Goal: Information Seeking & Learning: Learn about a topic

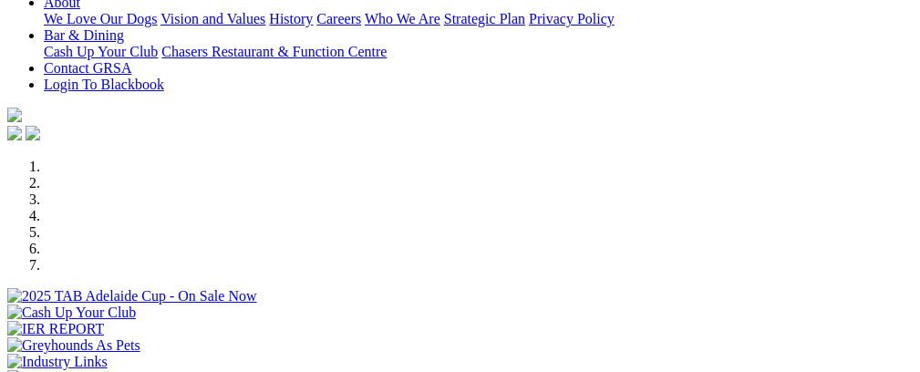
scroll to position [496, 0]
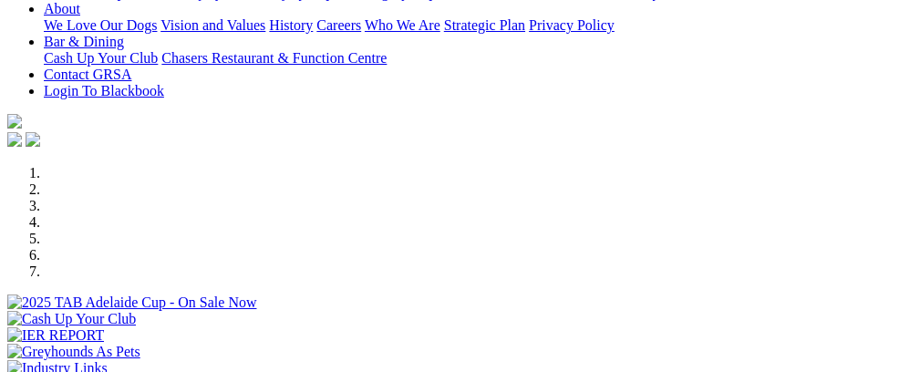
scroll to position [380, 0]
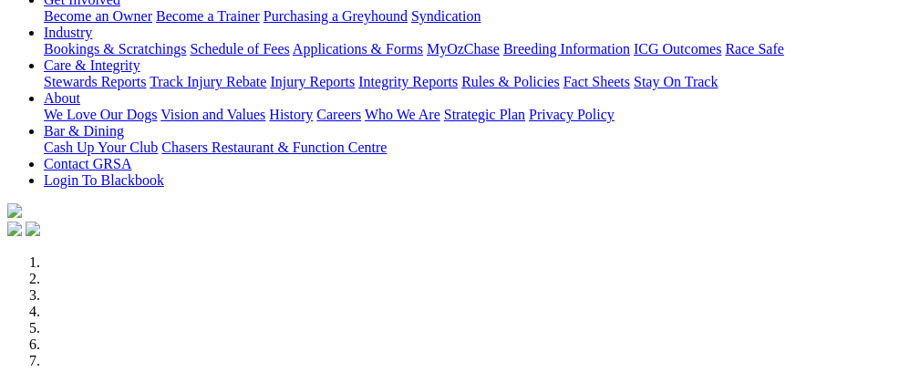
select select "SA"
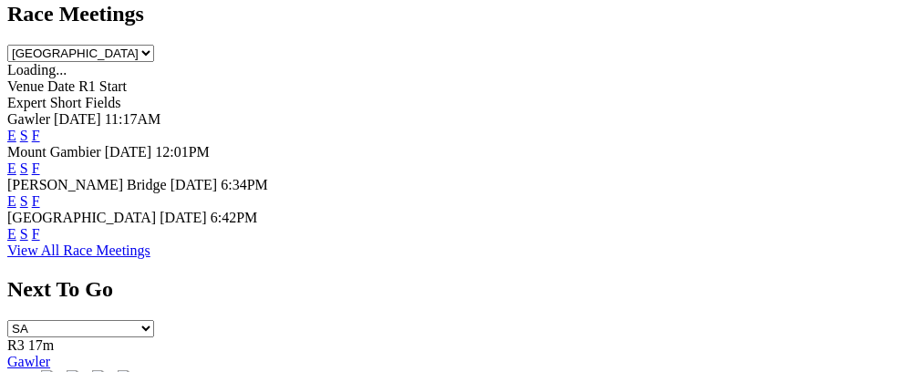
scroll to position [723, 0]
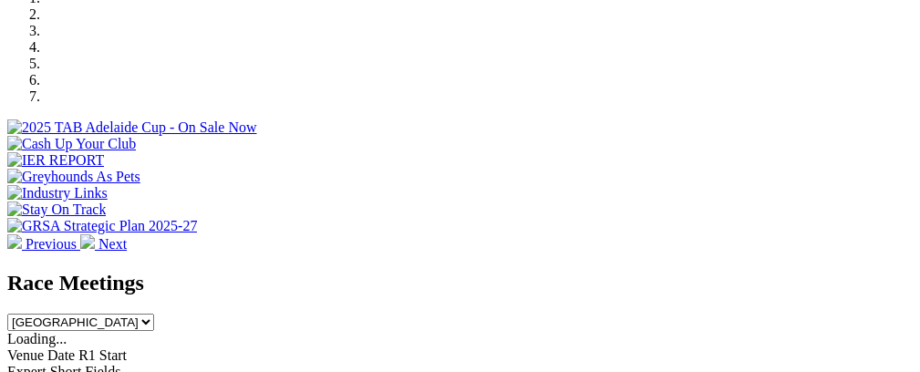
scroll to position [632, 0]
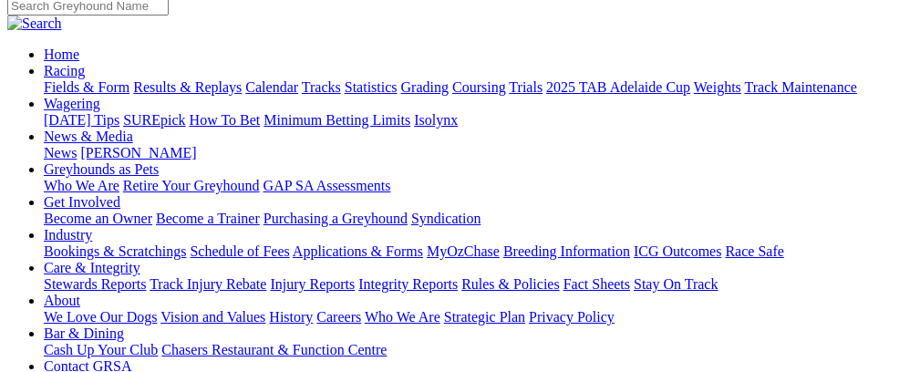
scroll to position [205, 0]
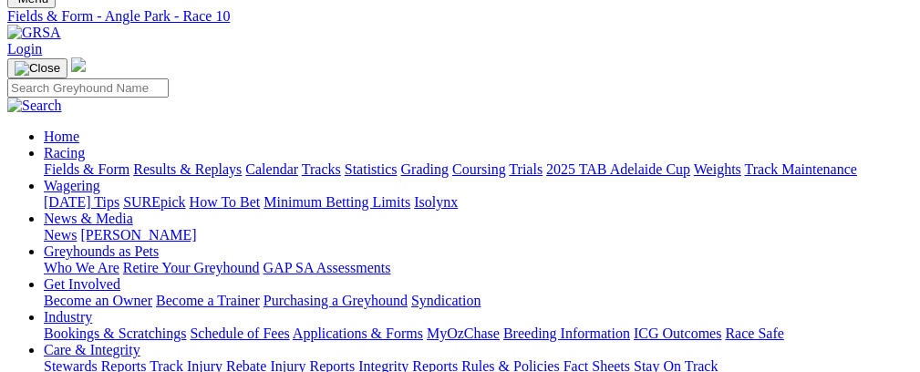
scroll to position [118, 0]
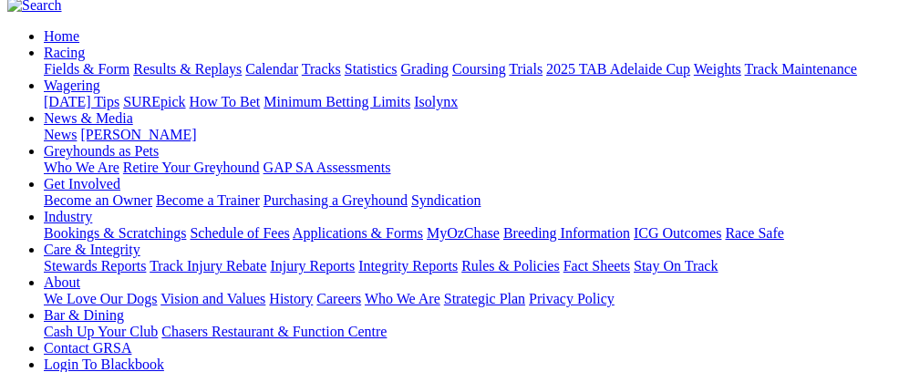
scroll to position [212, 0]
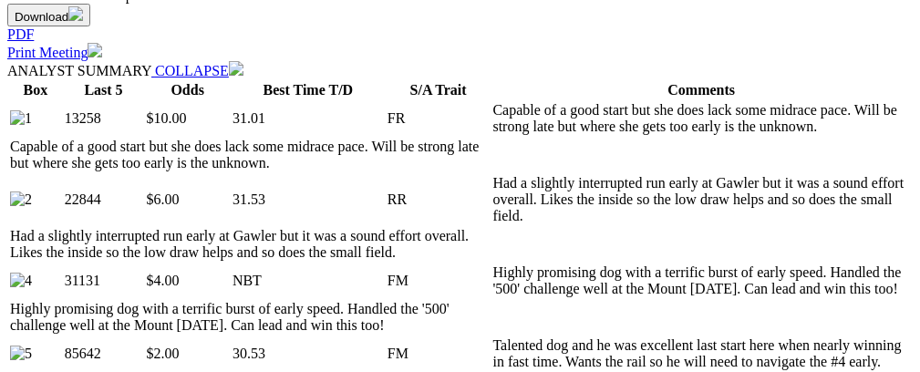
scroll to position [891, 0]
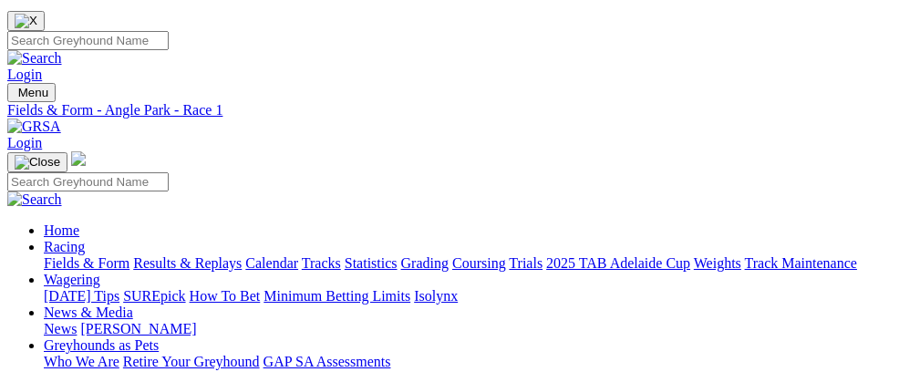
scroll to position [17, 0]
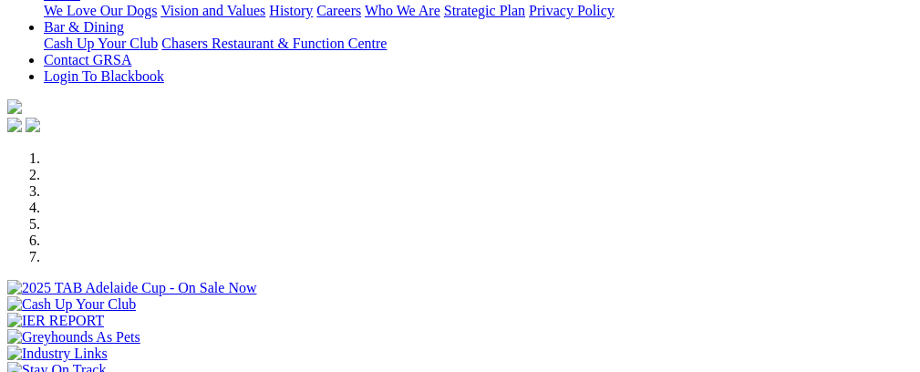
scroll to position [465, 0]
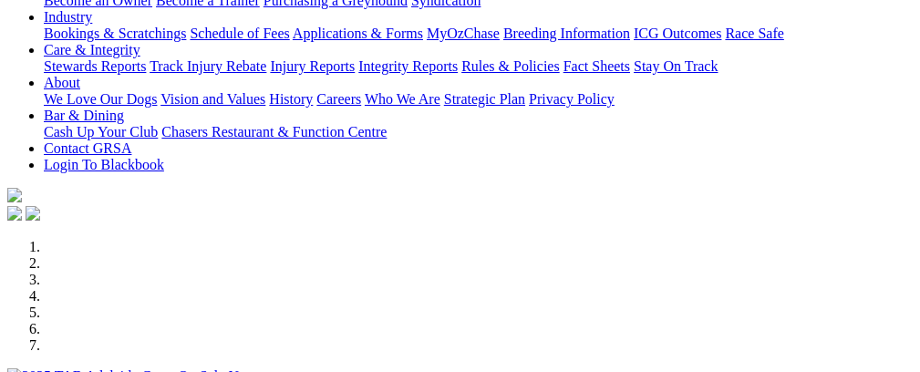
scroll to position [374, 0]
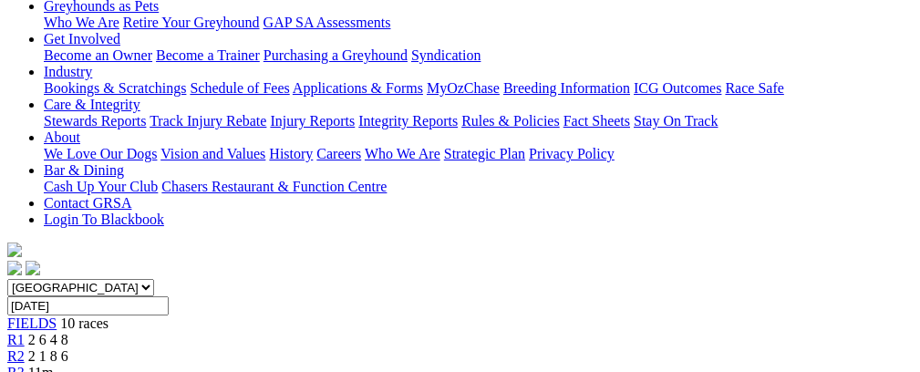
scroll to position [315, 0]
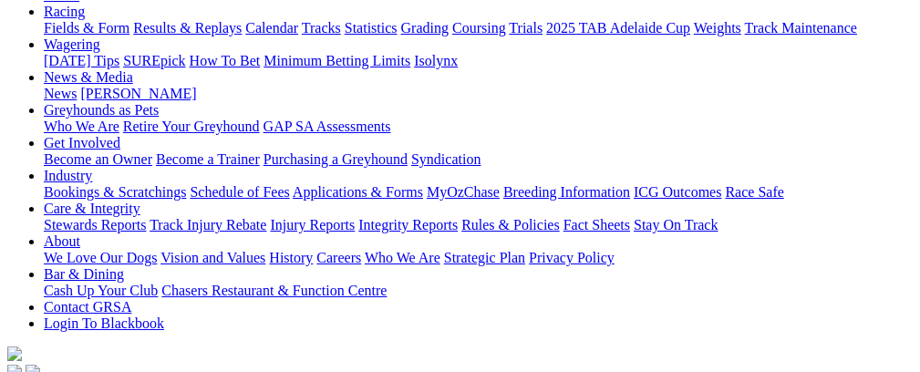
scroll to position [224, 0]
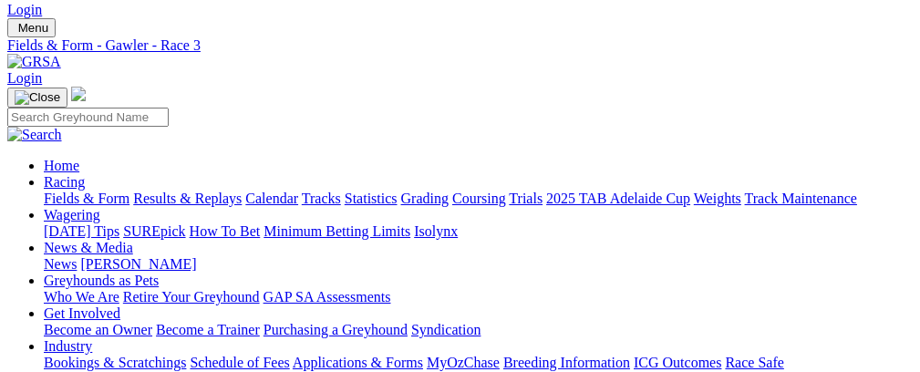
scroll to position [94, 0]
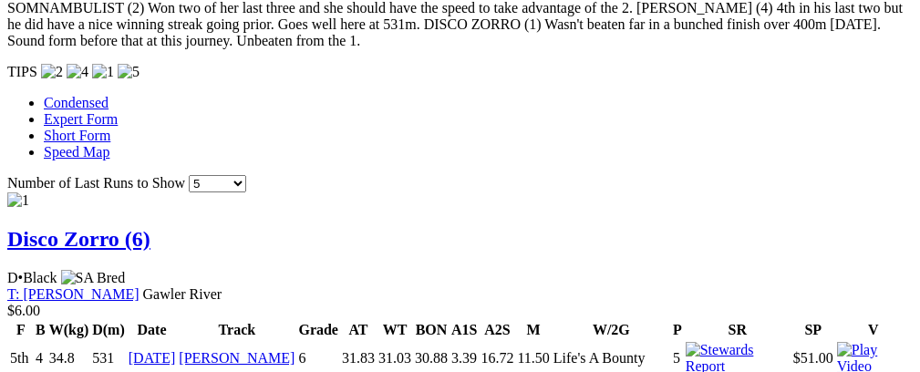
scroll to position [1782, 0]
